Goal: Information Seeking & Learning: Learn about a topic

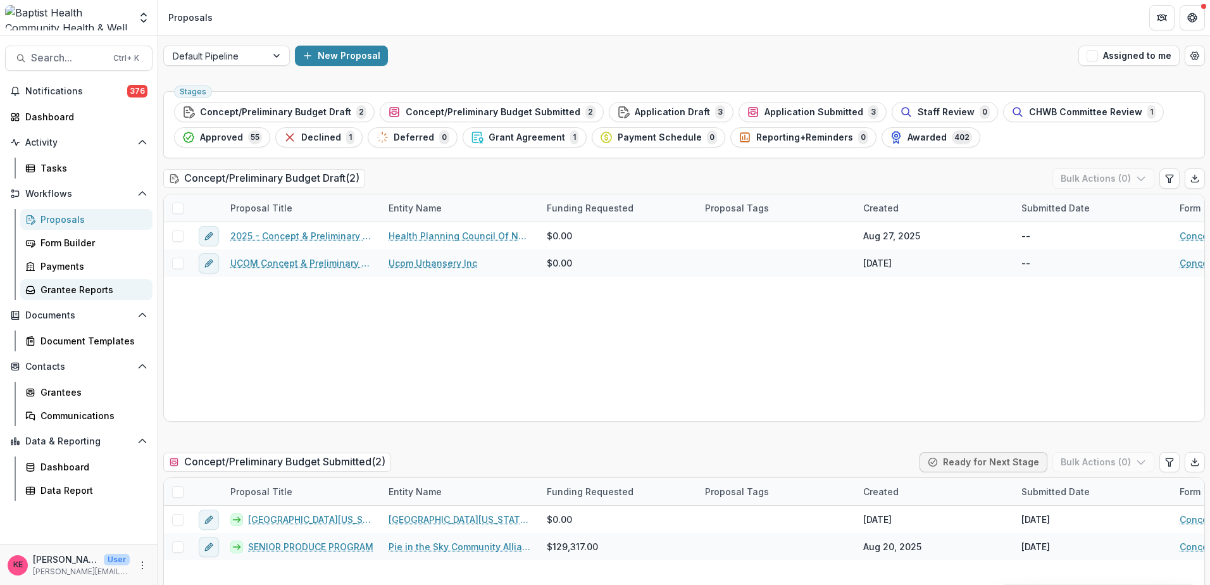
click at [82, 290] on div "Grantee Reports" at bounding box center [92, 289] width 102 height 13
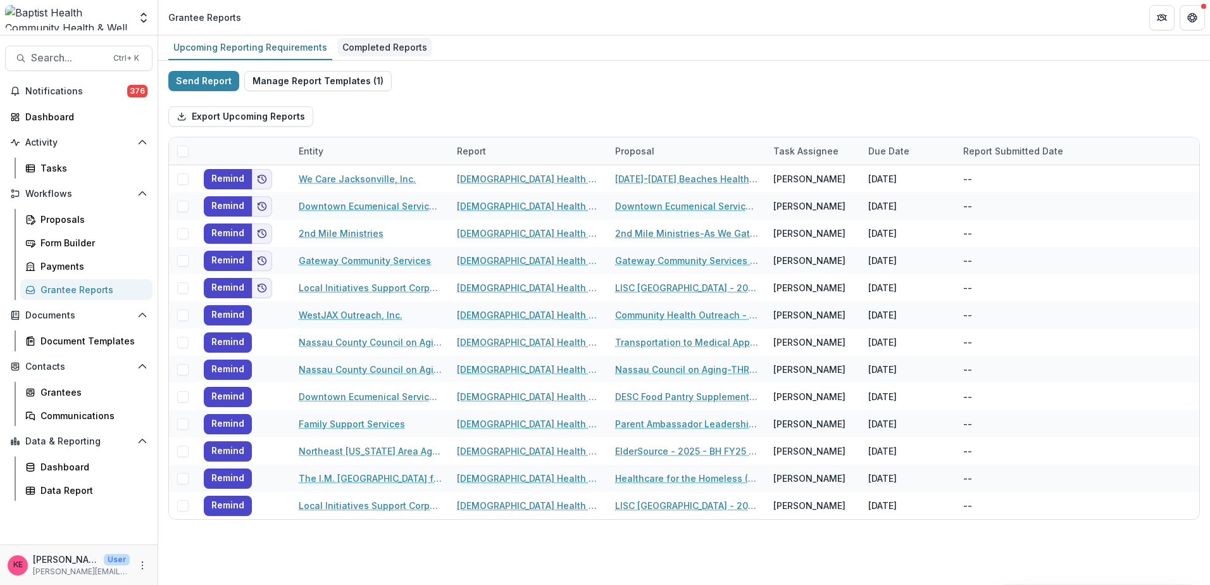
click at [377, 48] on div "Completed Reports" at bounding box center [384, 47] width 95 height 18
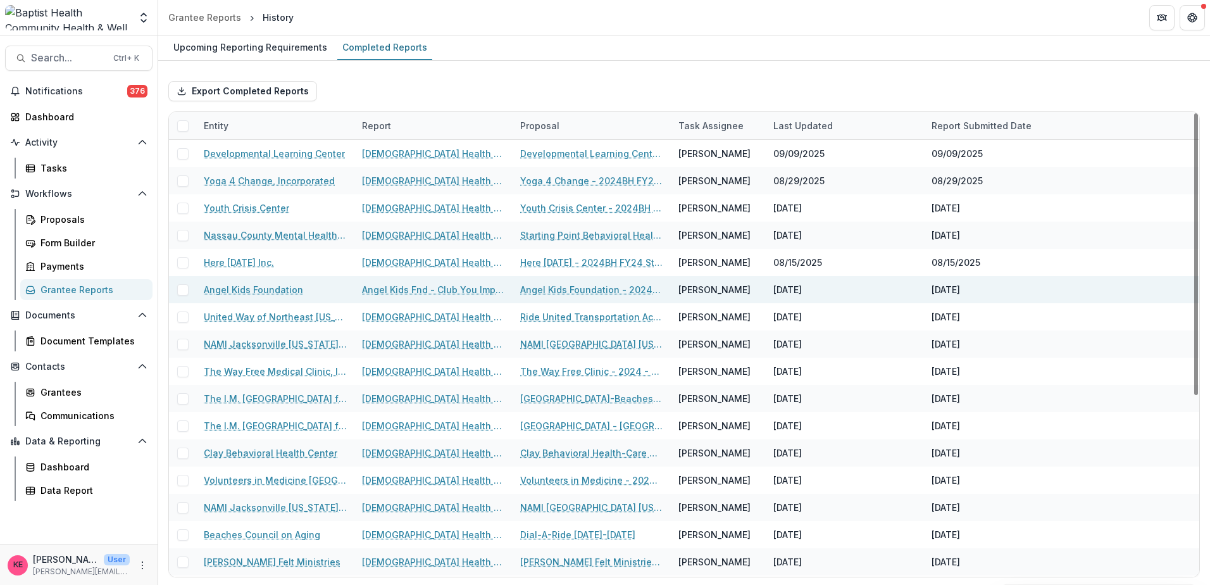
click at [402, 285] on link "Angel Kids Fnd - Club You Impact Report" at bounding box center [433, 289] width 143 height 13
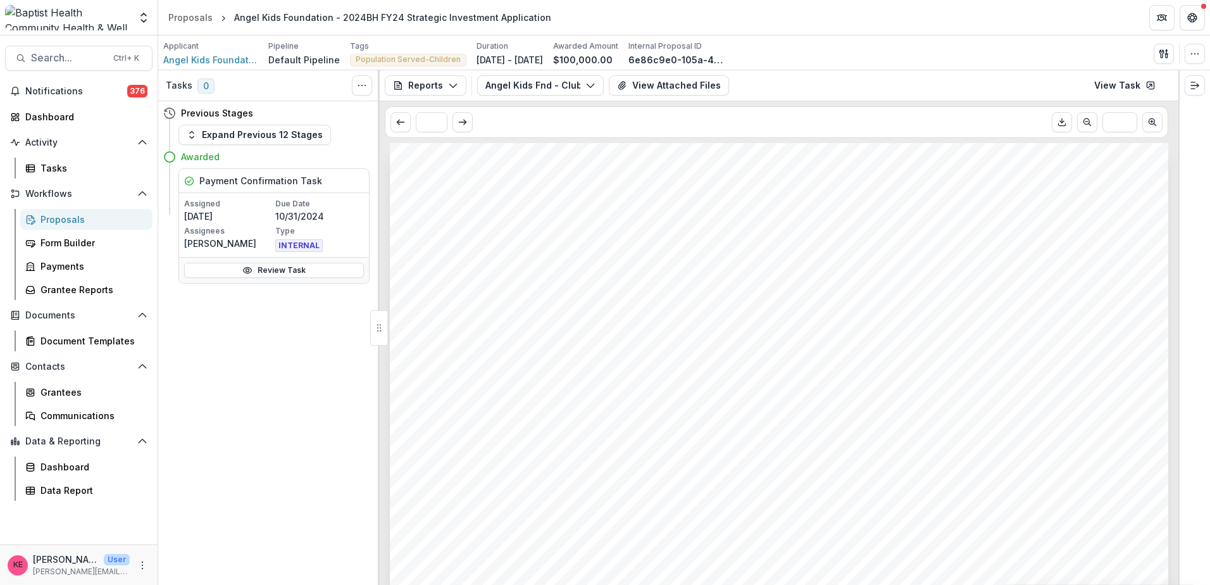
scroll to position [63, 0]
click at [666, 85] on button "View Attached Files" at bounding box center [669, 85] width 120 height 20
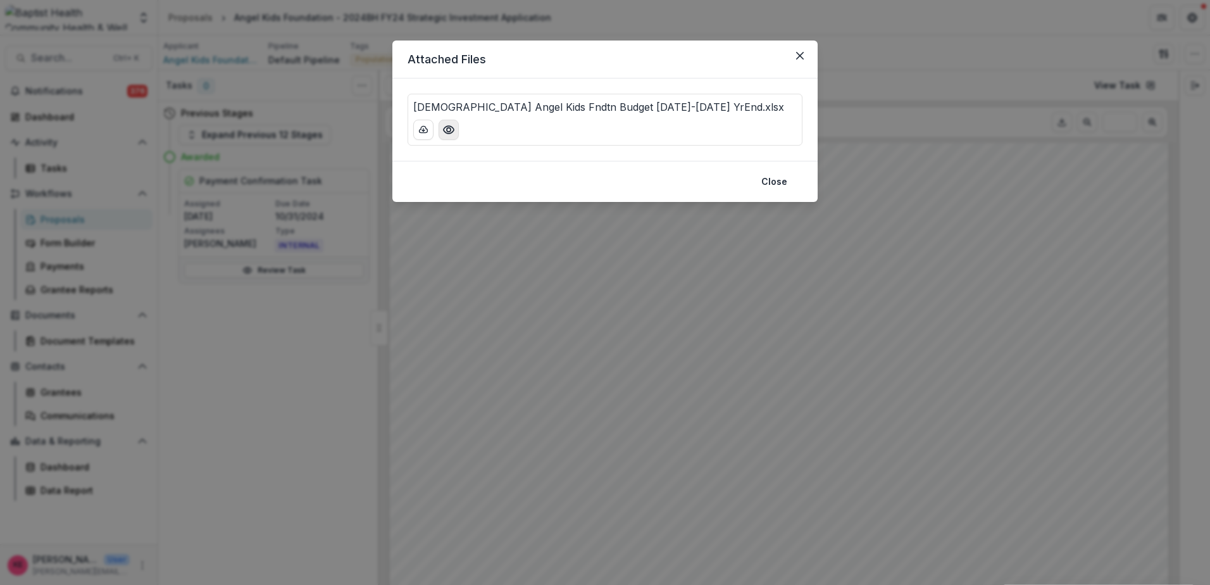
click at [455, 127] on button "Preview Baptist Angel Kids Fndtn Budget 2024-2025 YrEnd.xlsx" at bounding box center [449, 130] width 20 height 20
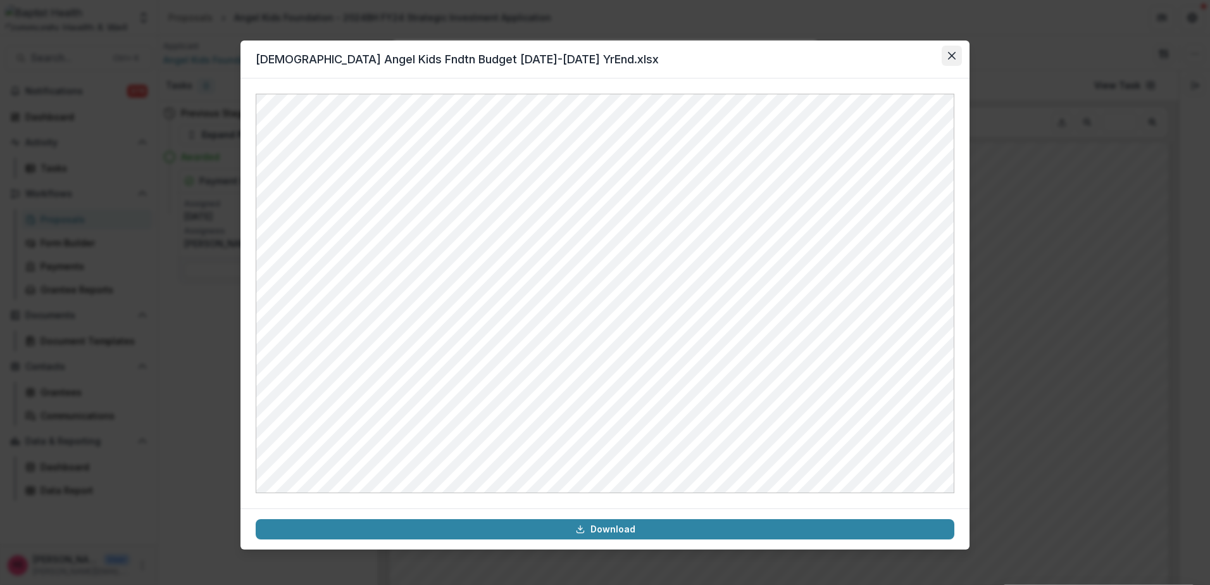
click at [952, 59] on icon "Close" at bounding box center [952, 56] width 8 height 8
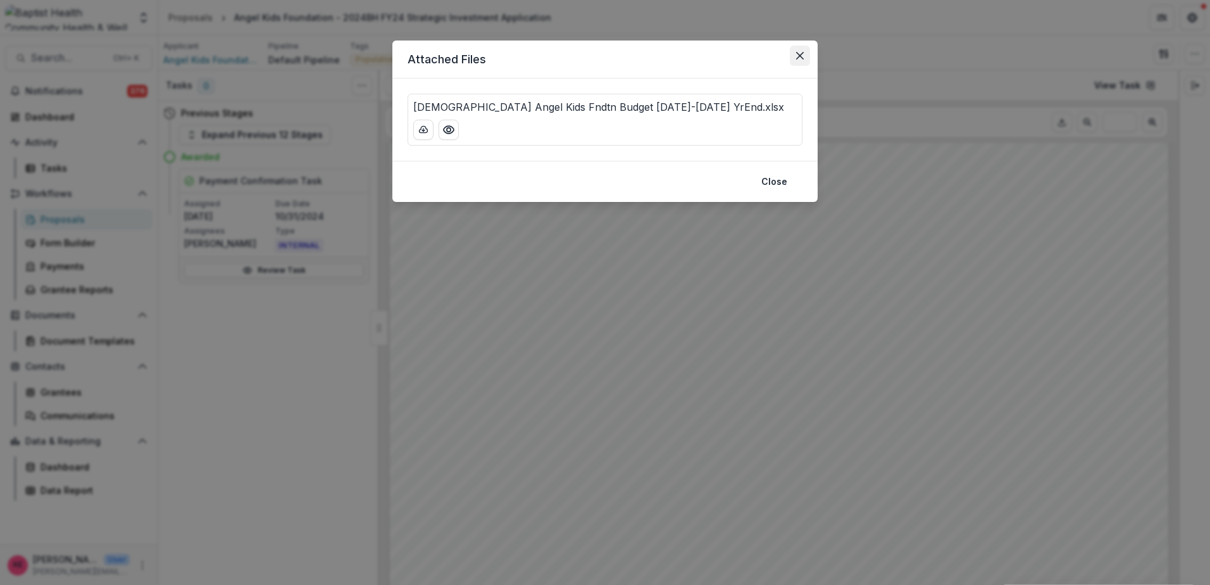
click at [800, 54] on icon "Close" at bounding box center [800, 56] width 8 height 8
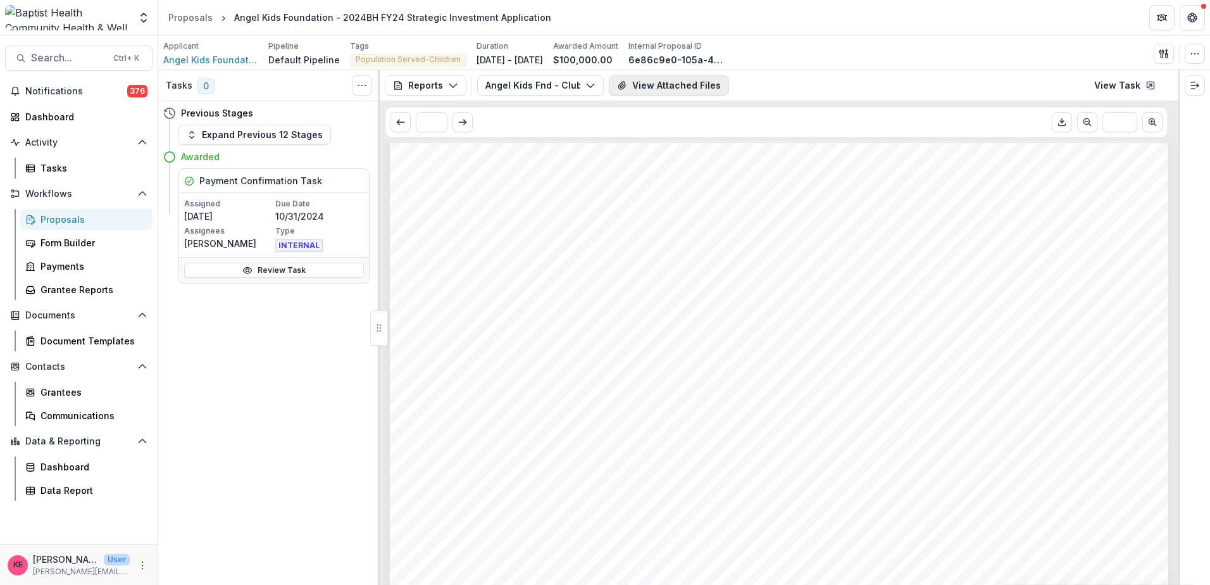
click at [692, 82] on button "View Attached Files" at bounding box center [669, 85] width 120 height 20
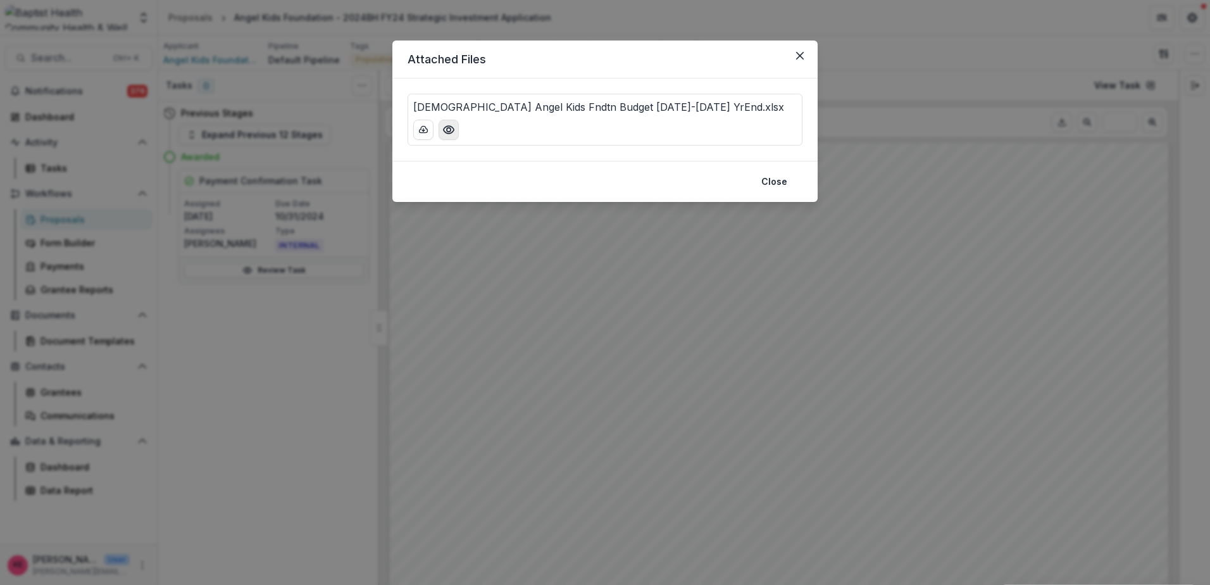
click at [447, 129] on circle "Preview Baptist Angel Kids Fndtn Budget 2024-2025 YrEnd.xlsx" at bounding box center [449, 130] width 4 height 4
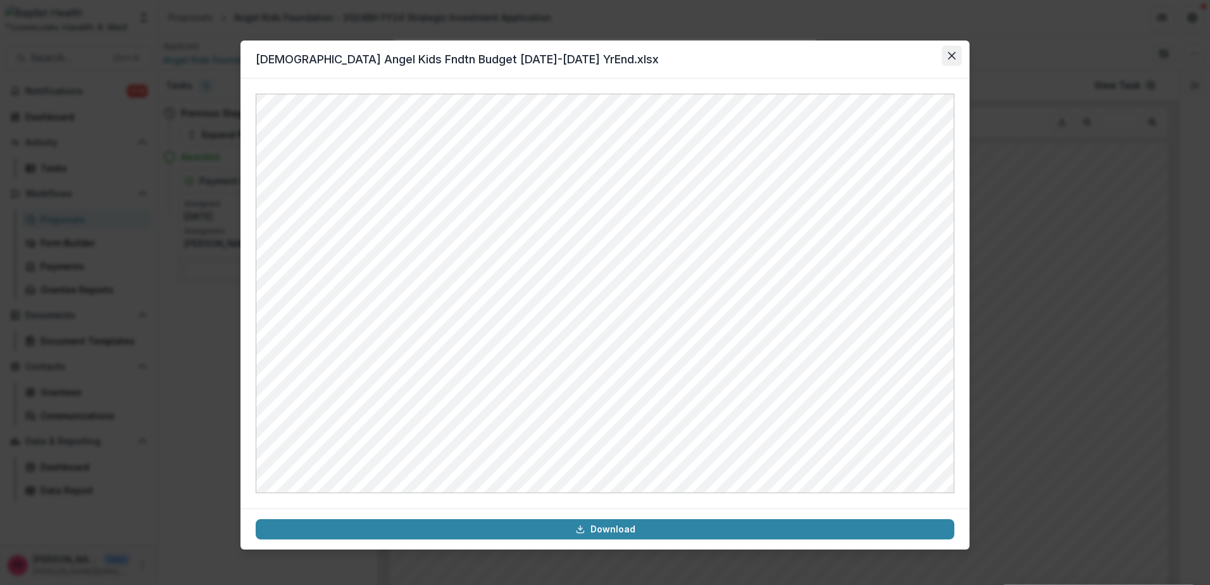
click at [954, 56] on icon "Close" at bounding box center [952, 56] width 8 height 8
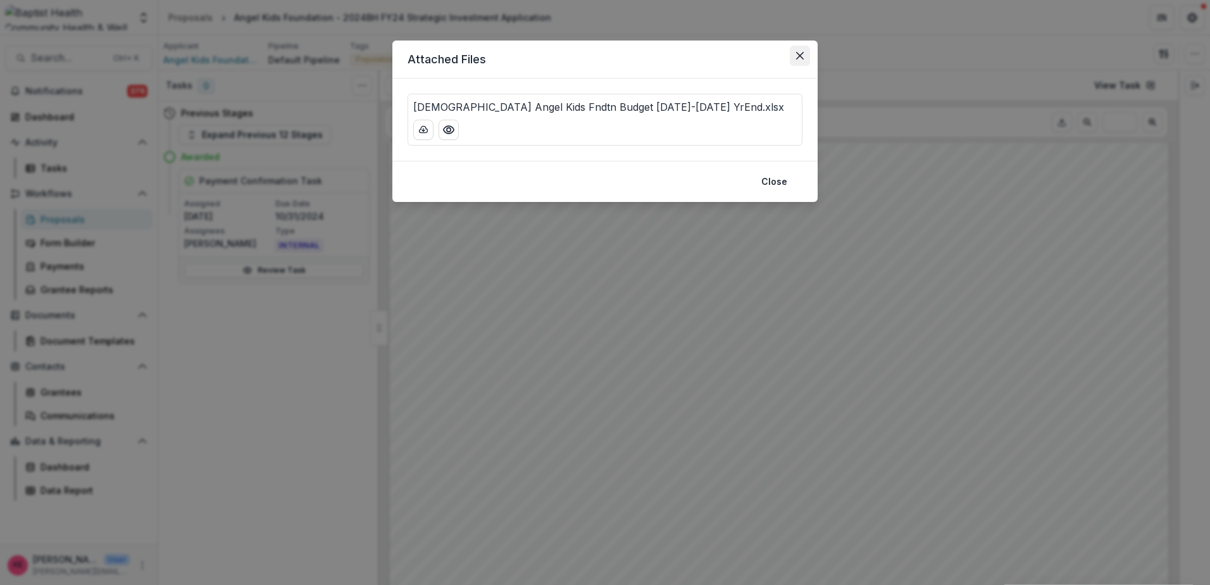
click at [797, 51] on button "Close" at bounding box center [800, 56] width 20 height 20
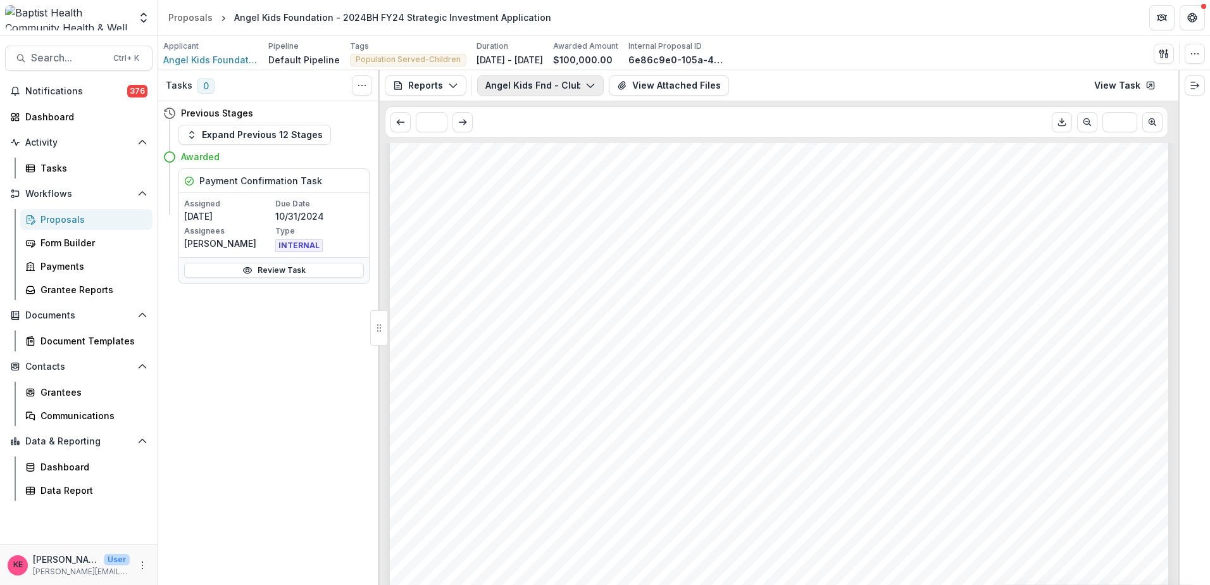
click at [551, 86] on button "Angel Kids Fnd - Club You Impact Report" at bounding box center [540, 85] width 127 height 20
click at [690, 90] on button "View Attached Files" at bounding box center [669, 85] width 120 height 20
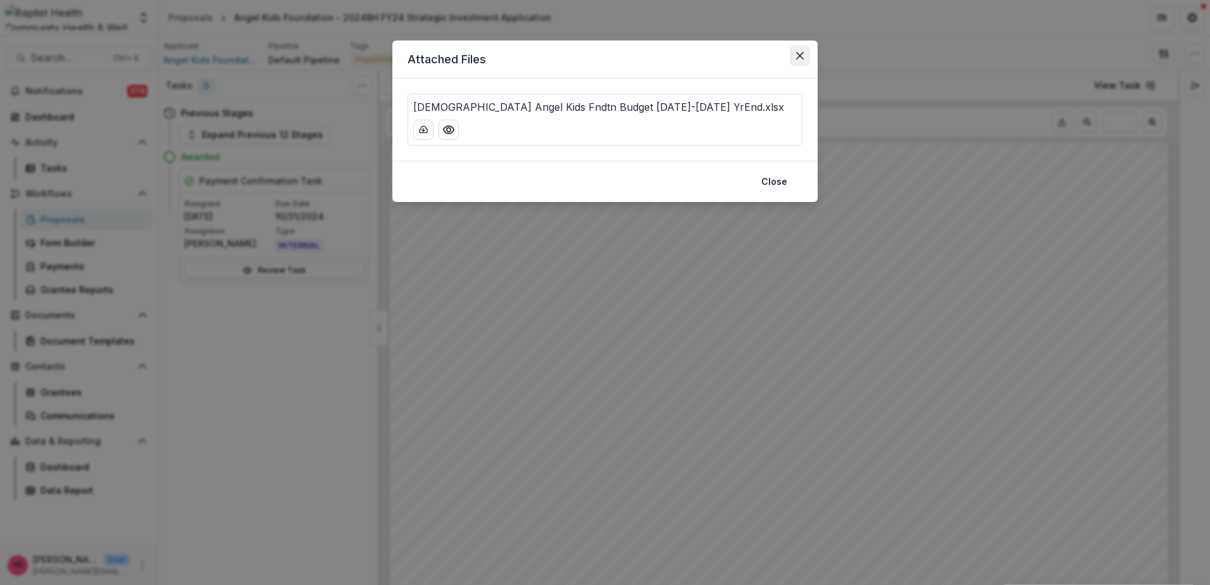
click at [803, 61] on button "Close" at bounding box center [800, 56] width 20 height 20
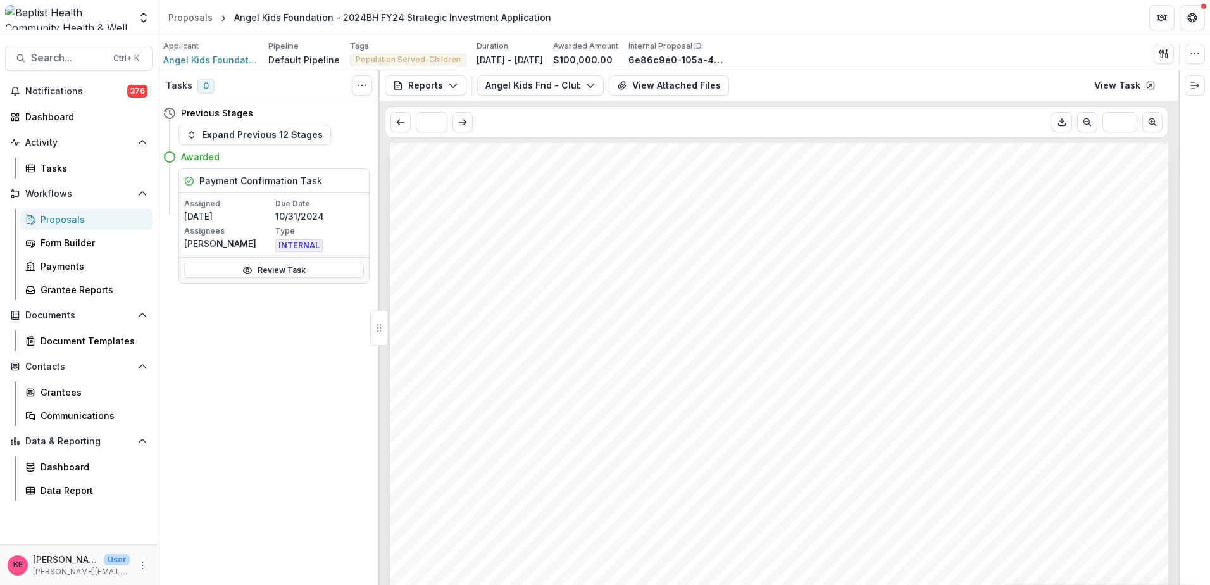
scroll to position [0, 0]
click at [56, 116] on div "Dashboard" at bounding box center [83, 116] width 117 height 13
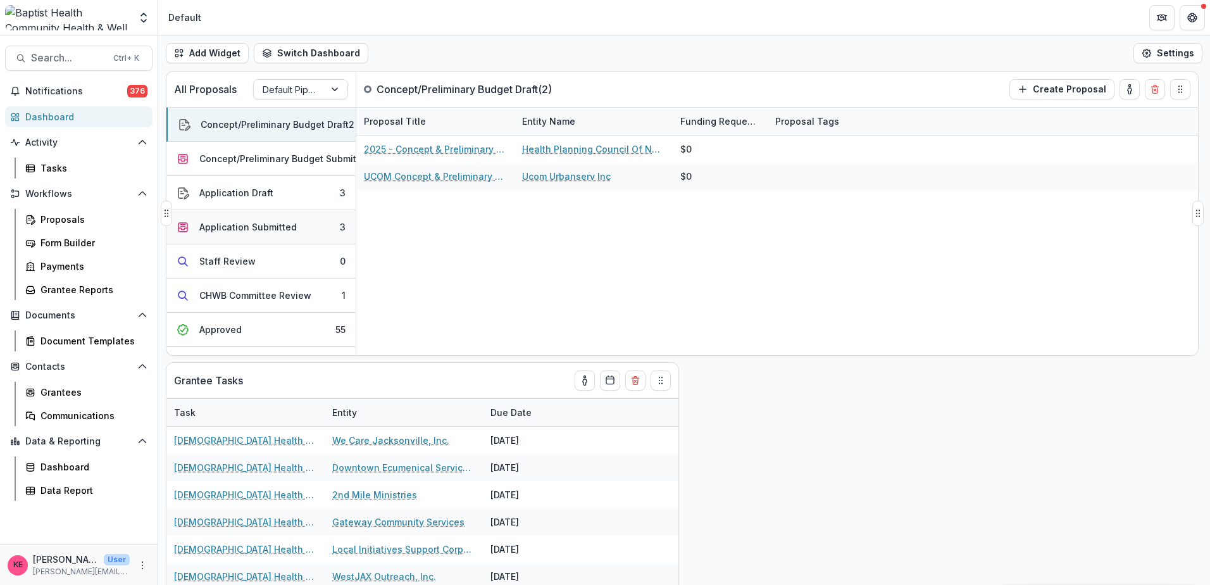
click at [228, 226] on div "Application Submitted" at bounding box center [247, 226] width 97 height 13
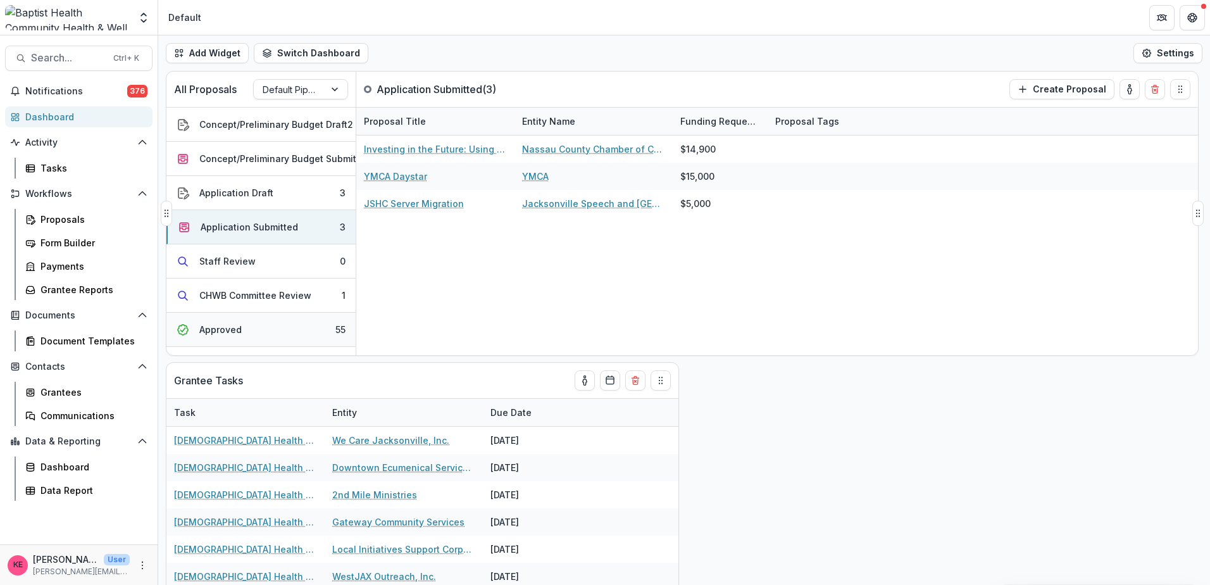
click at [227, 322] on button "Approved 55" at bounding box center [260, 330] width 189 height 34
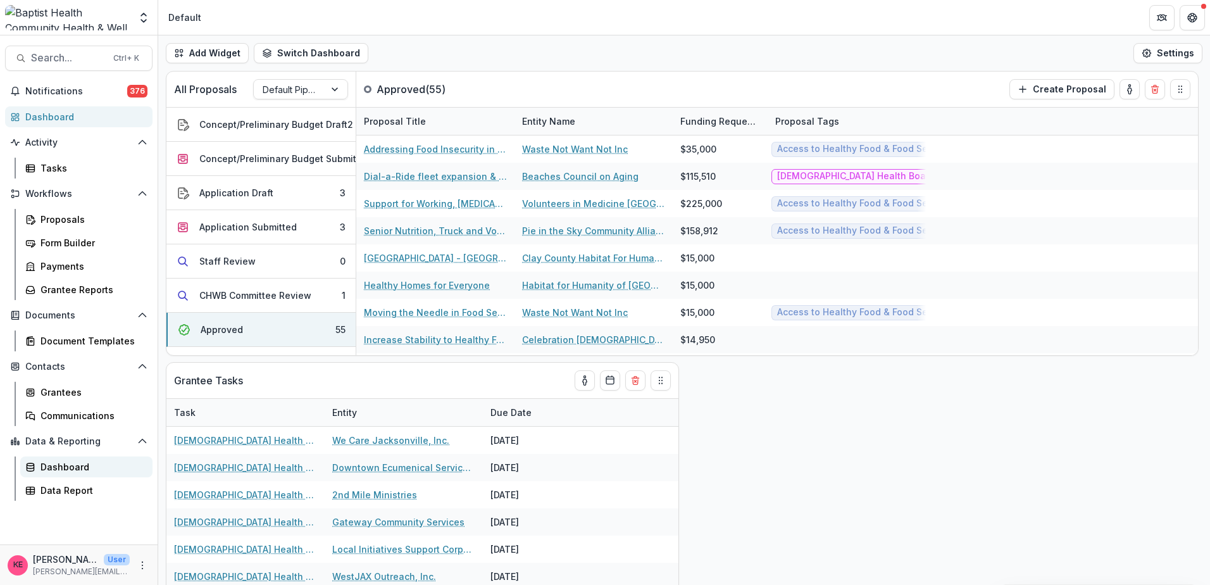
click at [72, 464] on div "Dashboard" at bounding box center [92, 466] width 102 height 13
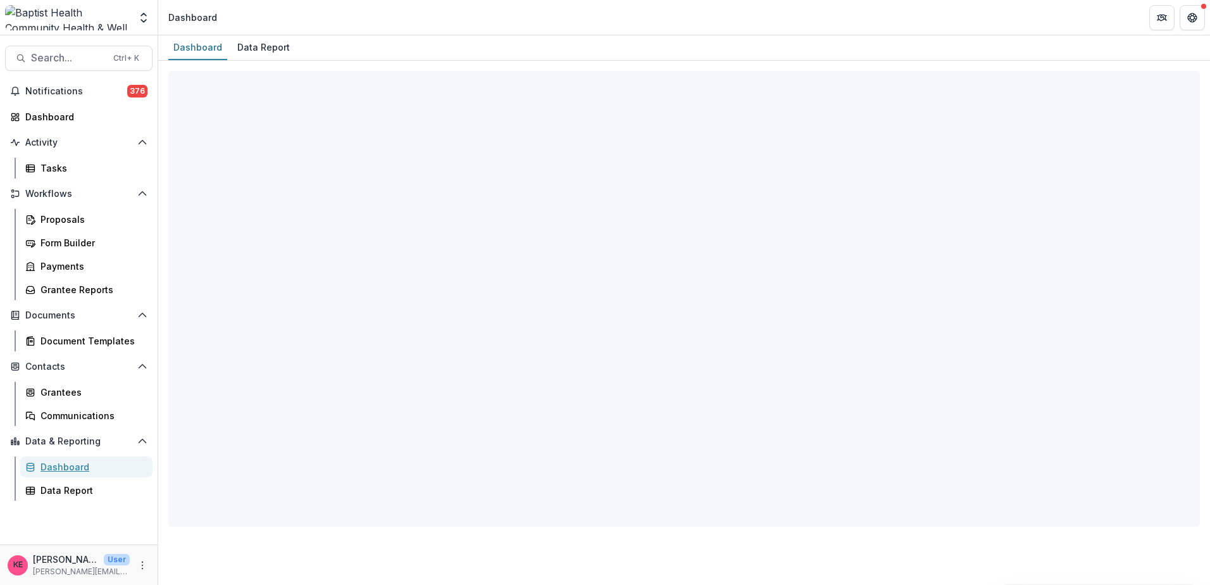
select select "**********"
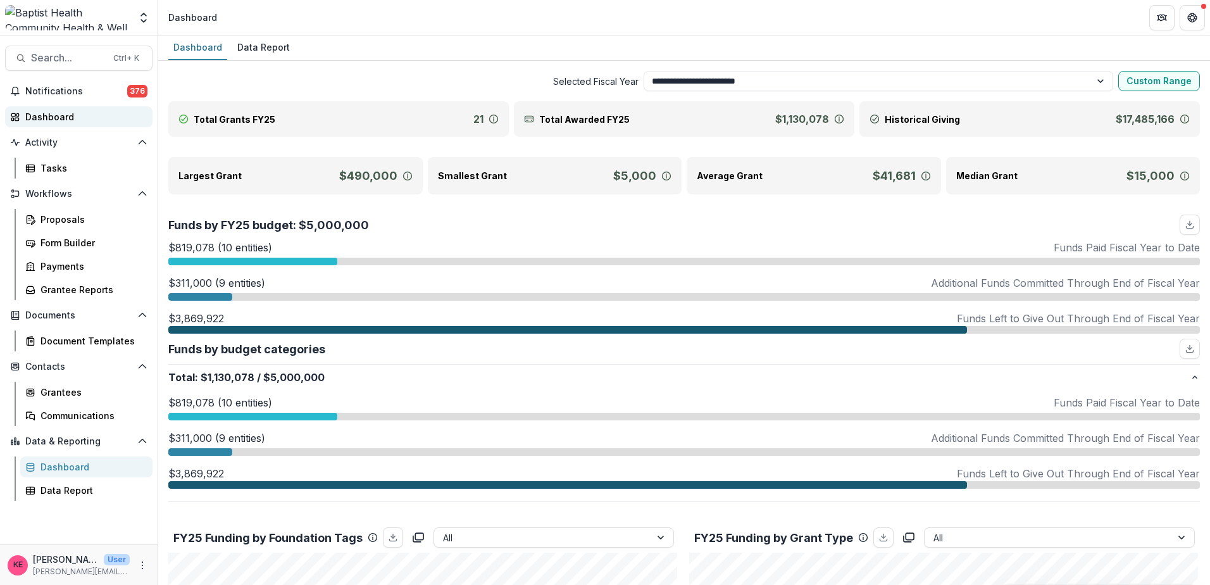
click at [50, 115] on div "Dashboard" at bounding box center [83, 116] width 117 height 13
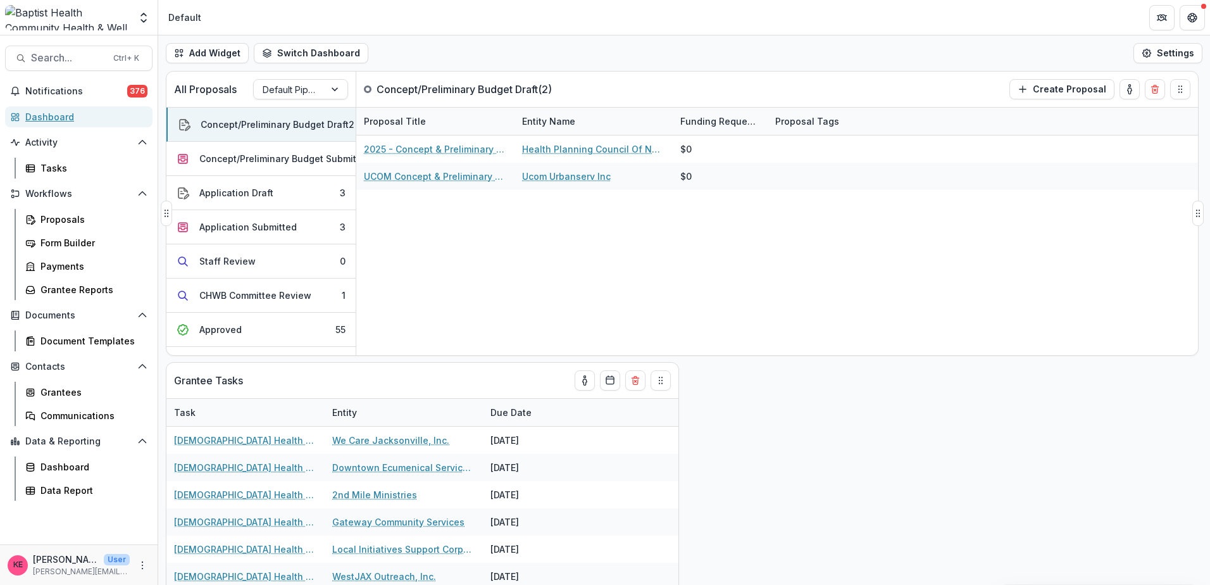
scroll to position [143, 0]
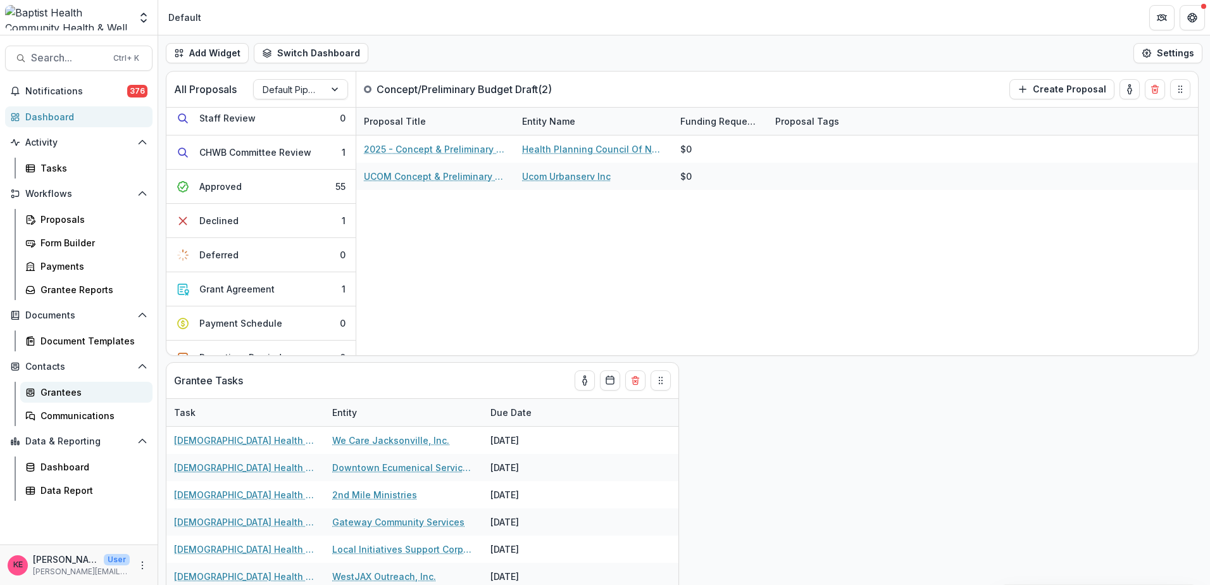
click at [47, 392] on div "Grantees" at bounding box center [92, 391] width 102 height 13
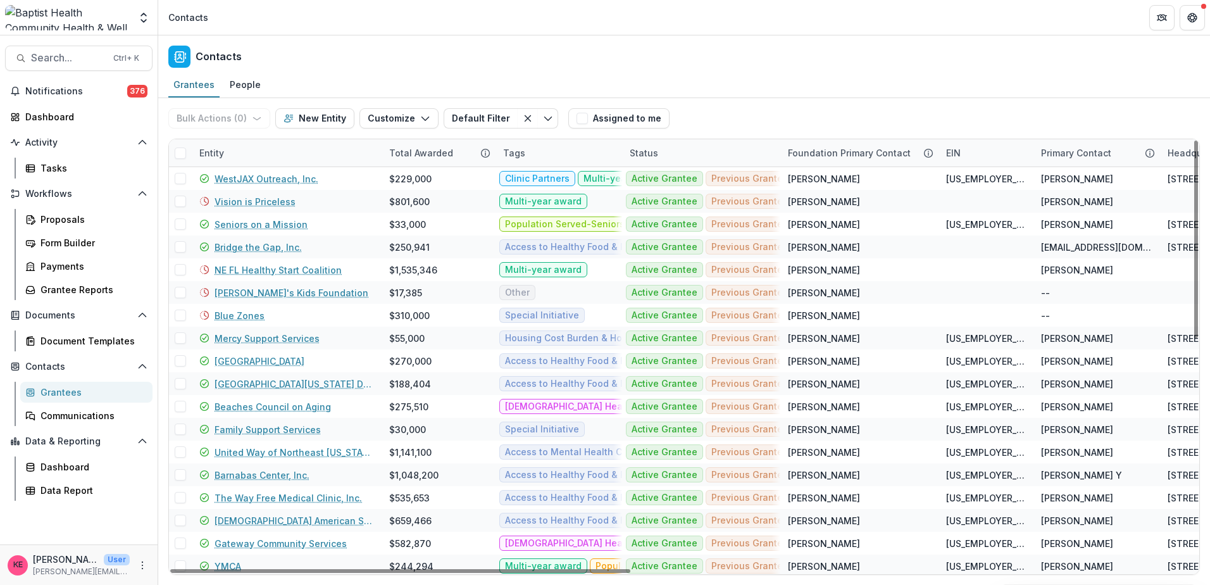
click at [214, 153] on div "Entity" at bounding box center [212, 152] width 40 height 13
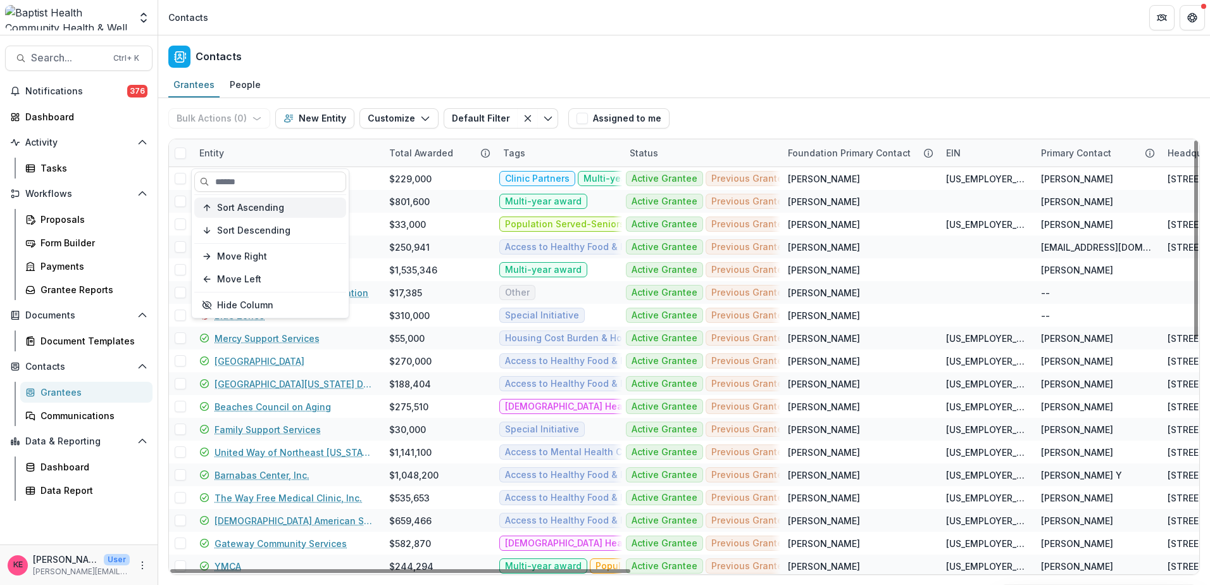
click at [225, 204] on span "Sort Ascending" at bounding box center [250, 208] width 67 height 11
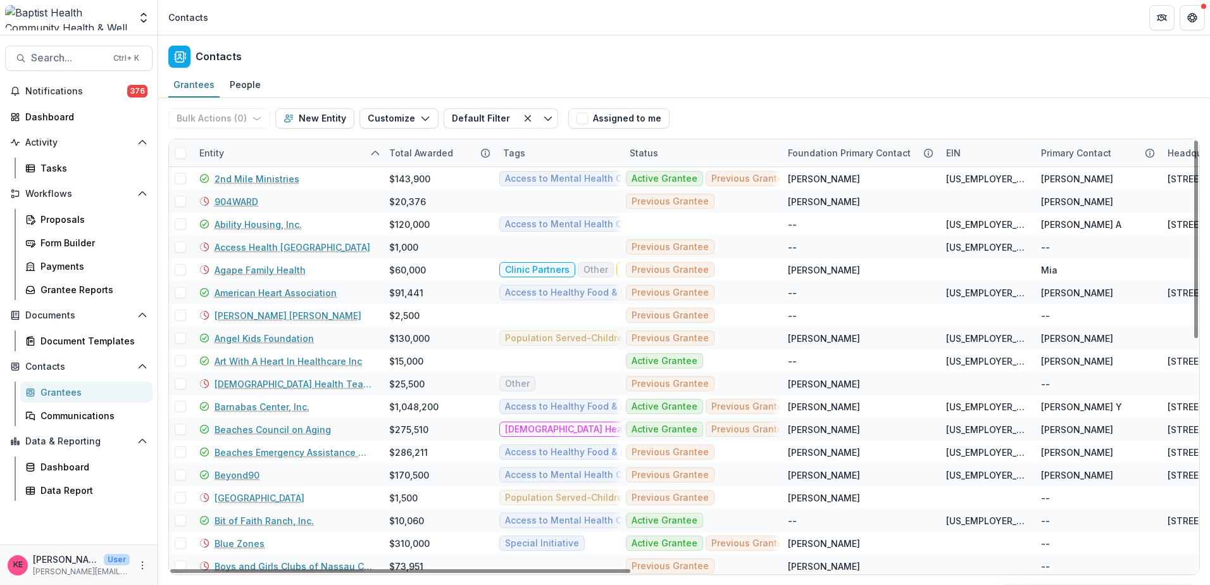
click at [408, 48] on div "Contacts" at bounding box center [684, 53] width 1052 height 37
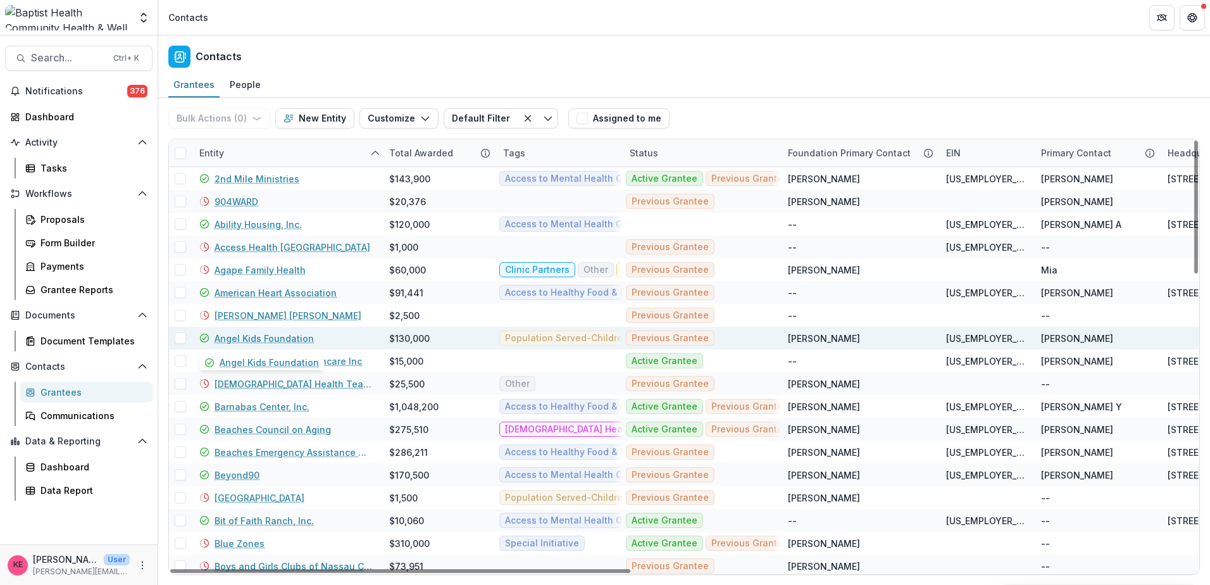
click at [280, 338] on link "Angel Kids Foundation" at bounding box center [264, 338] width 99 height 13
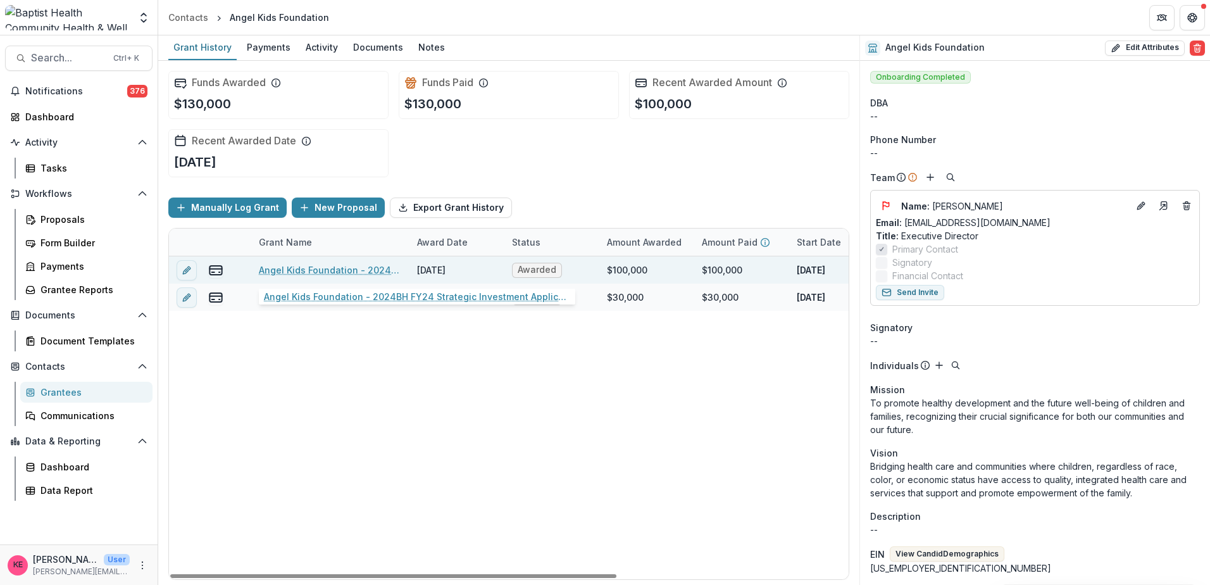
click at [330, 269] on link "Angel Kids Foundation - 2024BH FY24 Strategic Investment Application" at bounding box center [330, 269] width 143 height 13
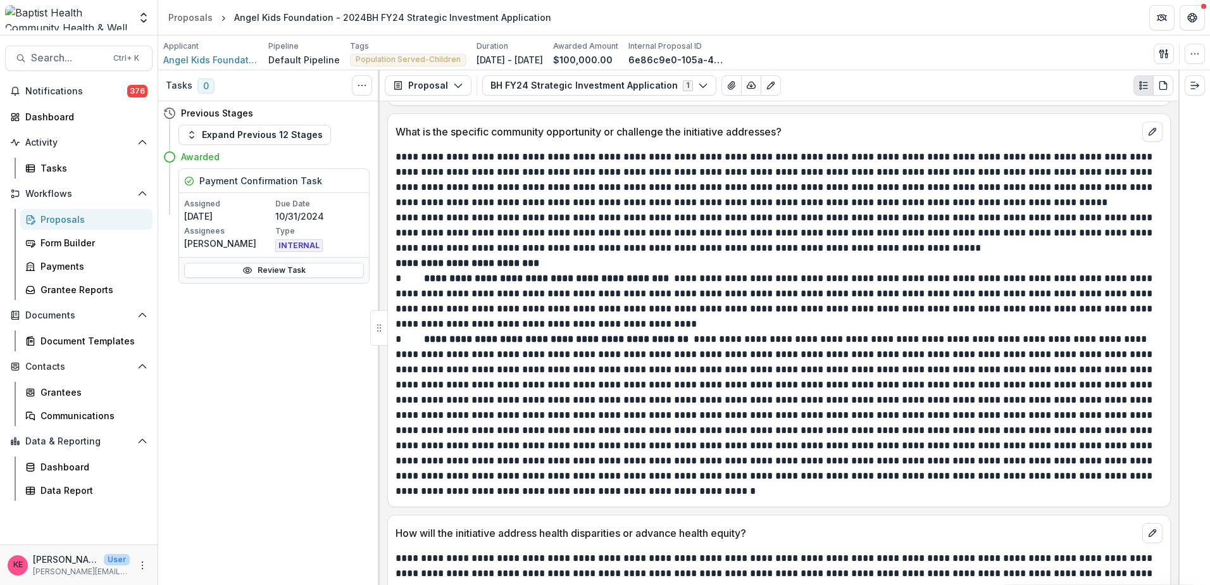
scroll to position [3038, 0]
click at [58, 115] on div "Dashboard" at bounding box center [83, 116] width 117 height 13
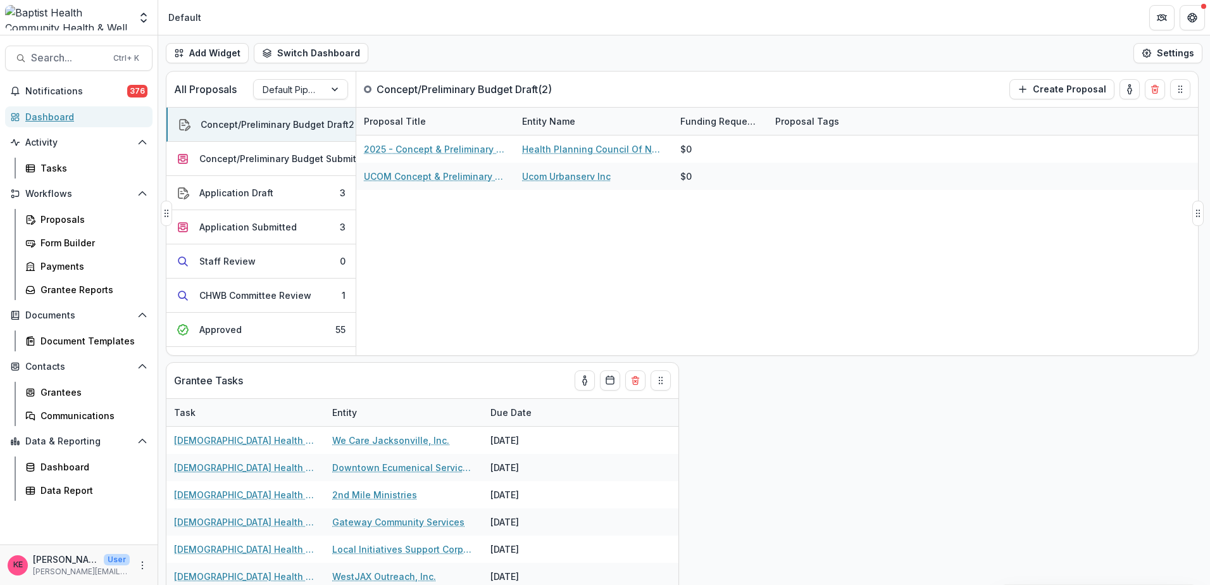
scroll to position [197, 0]
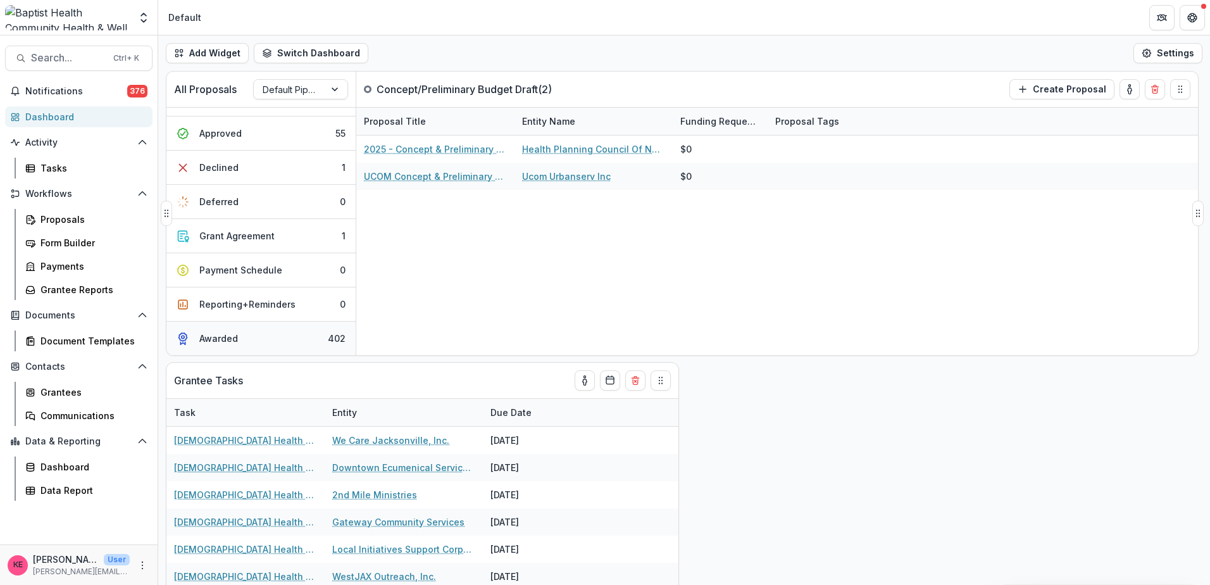
click at [260, 333] on button "Awarded 402" at bounding box center [260, 338] width 189 height 34
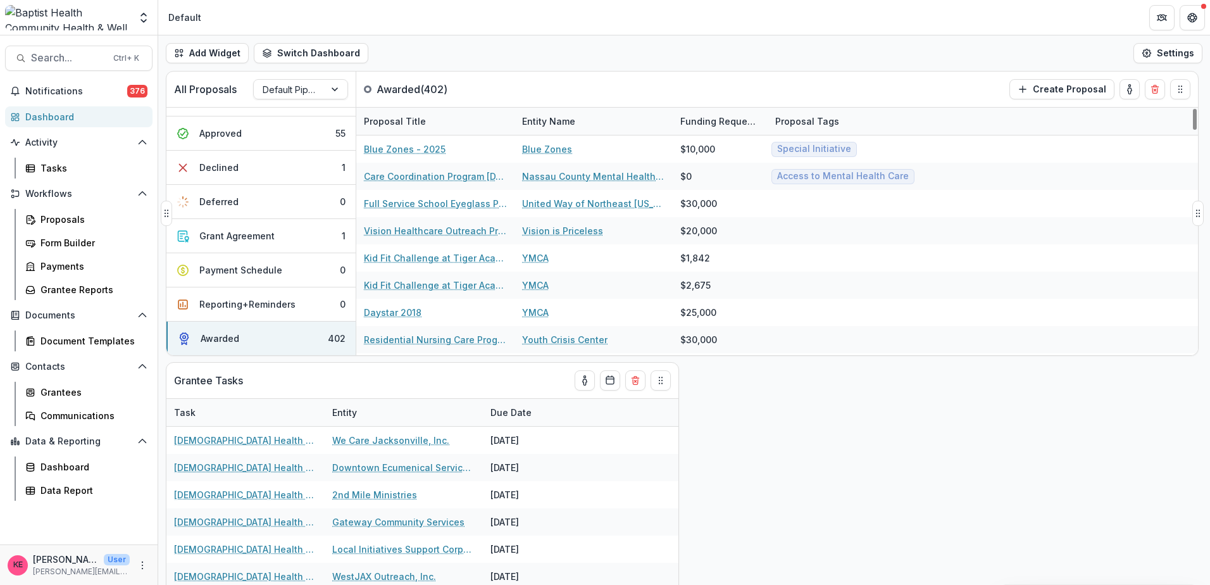
click at [547, 118] on div "Entity Name" at bounding box center [549, 121] width 68 height 13
click at [570, 171] on span "Sort Ascending" at bounding box center [573, 176] width 67 height 11
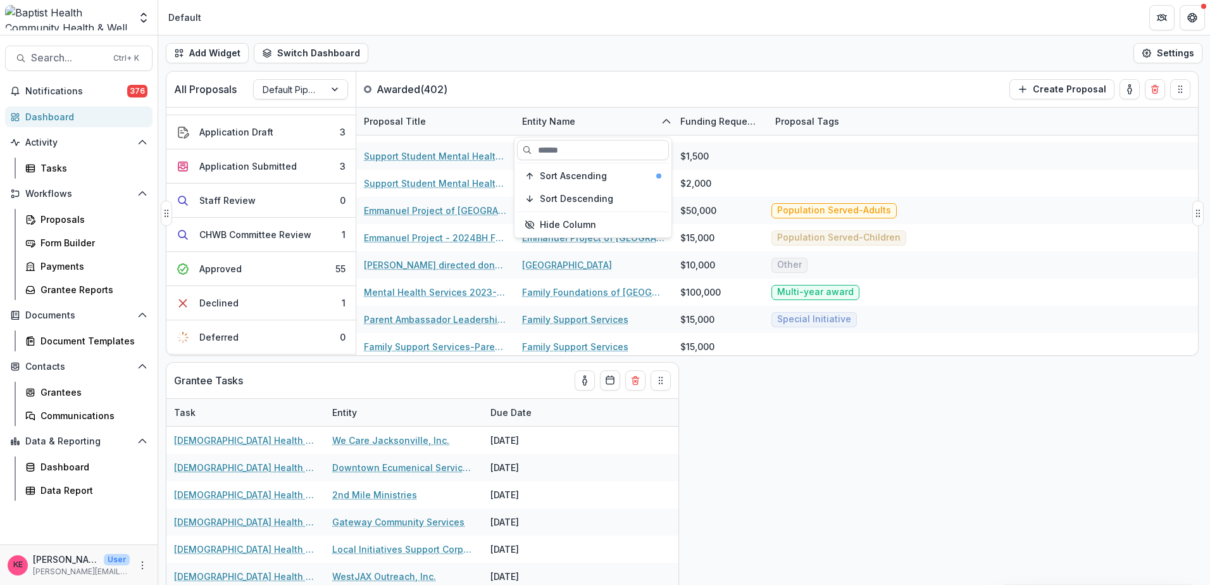
scroll to position [8, 0]
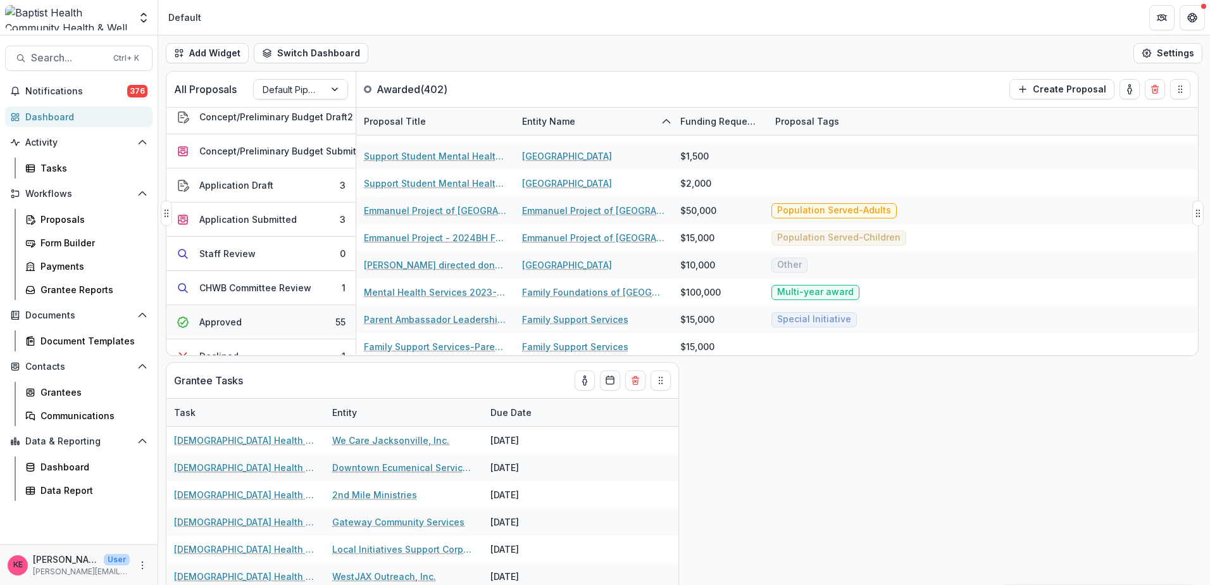
click at [221, 322] on div "Approved" at bounding box center [220, 321] width 42 height 13
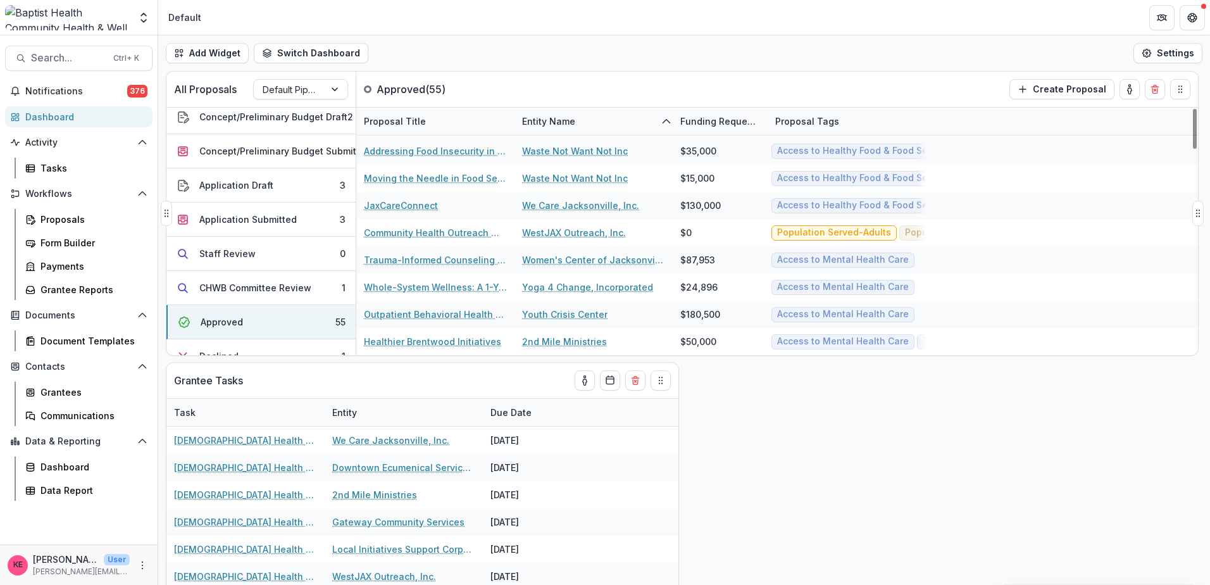
click at [544, 122] on div "Entity Name" at bounding box center [549, 121] width 68 height 13
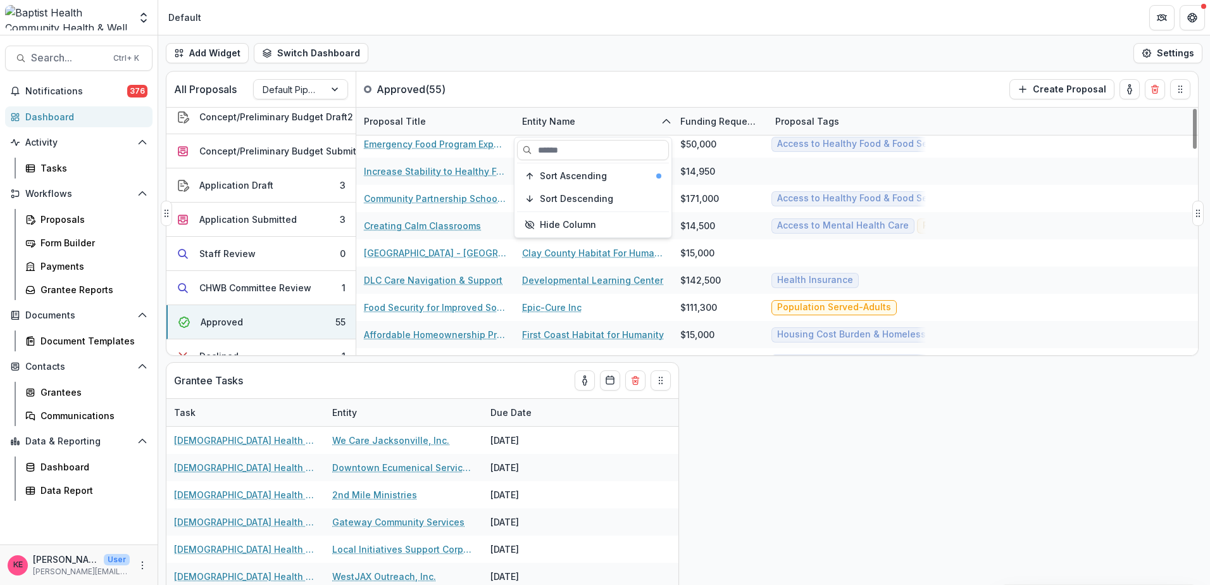
scroll to position [265, 0]
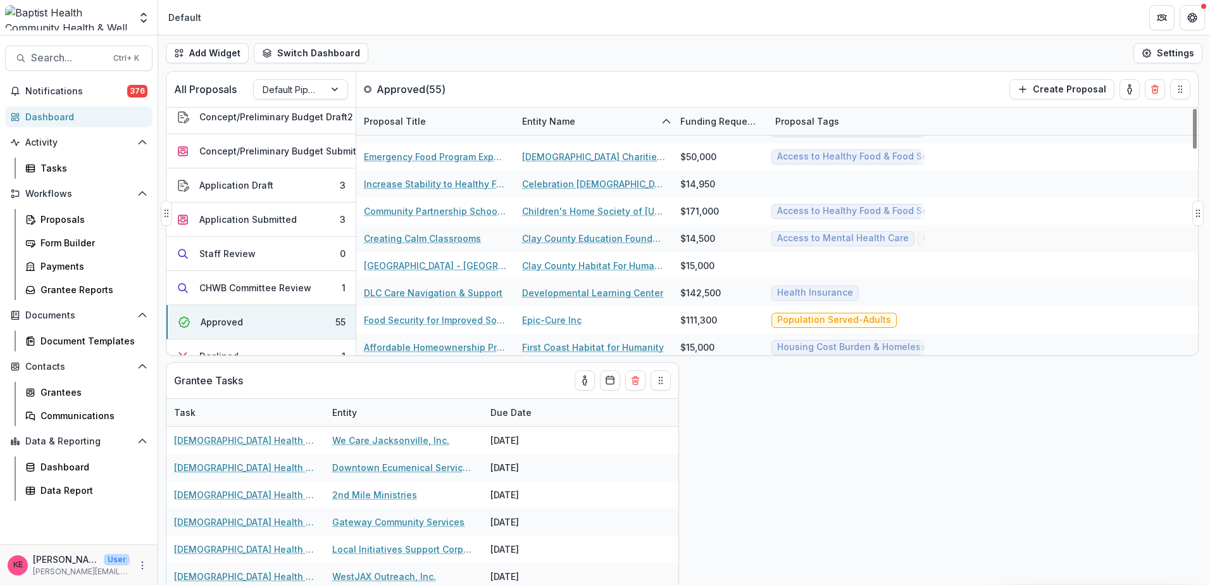
click at [701, 83] on div "All Proposals Default Pipeline Approved ( 55 ) Create Proposal" at bounding box center [655, 89] width 978 height 35
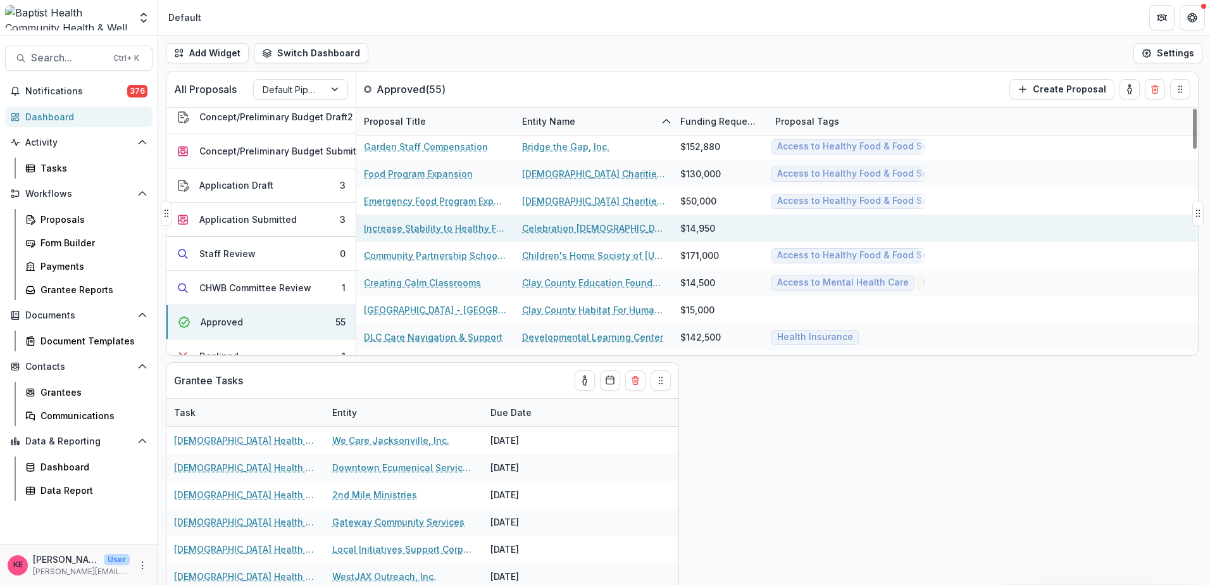
scroll to position [380, 0]
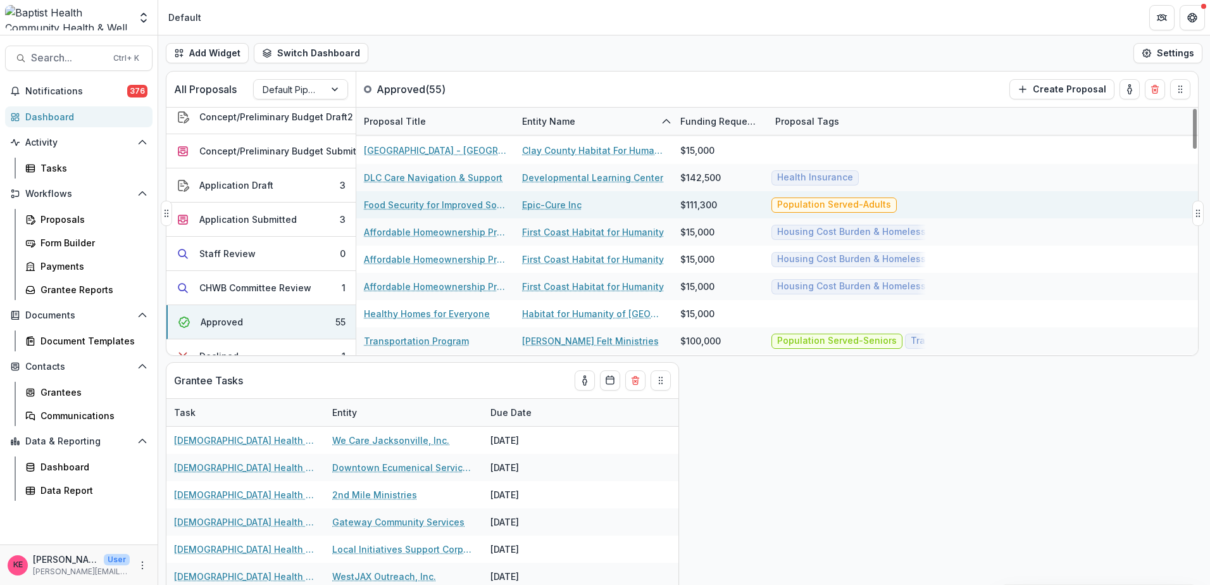
click at [420, 206] on link "Food Security for Improved Social, Economic & Health Outcomes" at bounding box center [435, 204] width 143 height 13
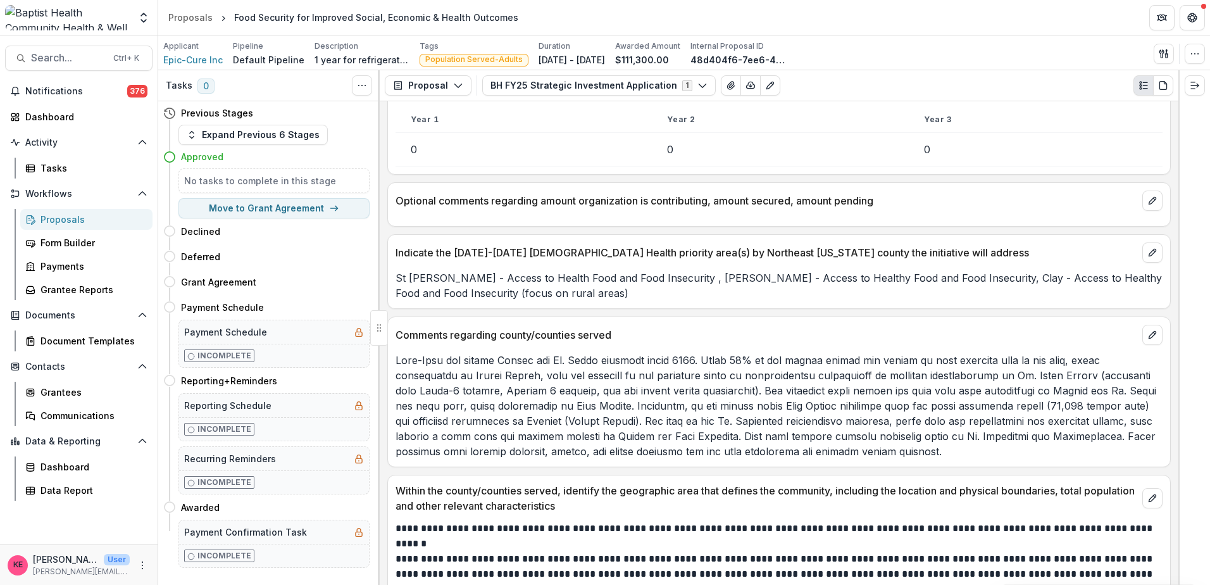
scroll to position [1456, 0]
